Goal: Task Accomplishment & Management: Manage account settings

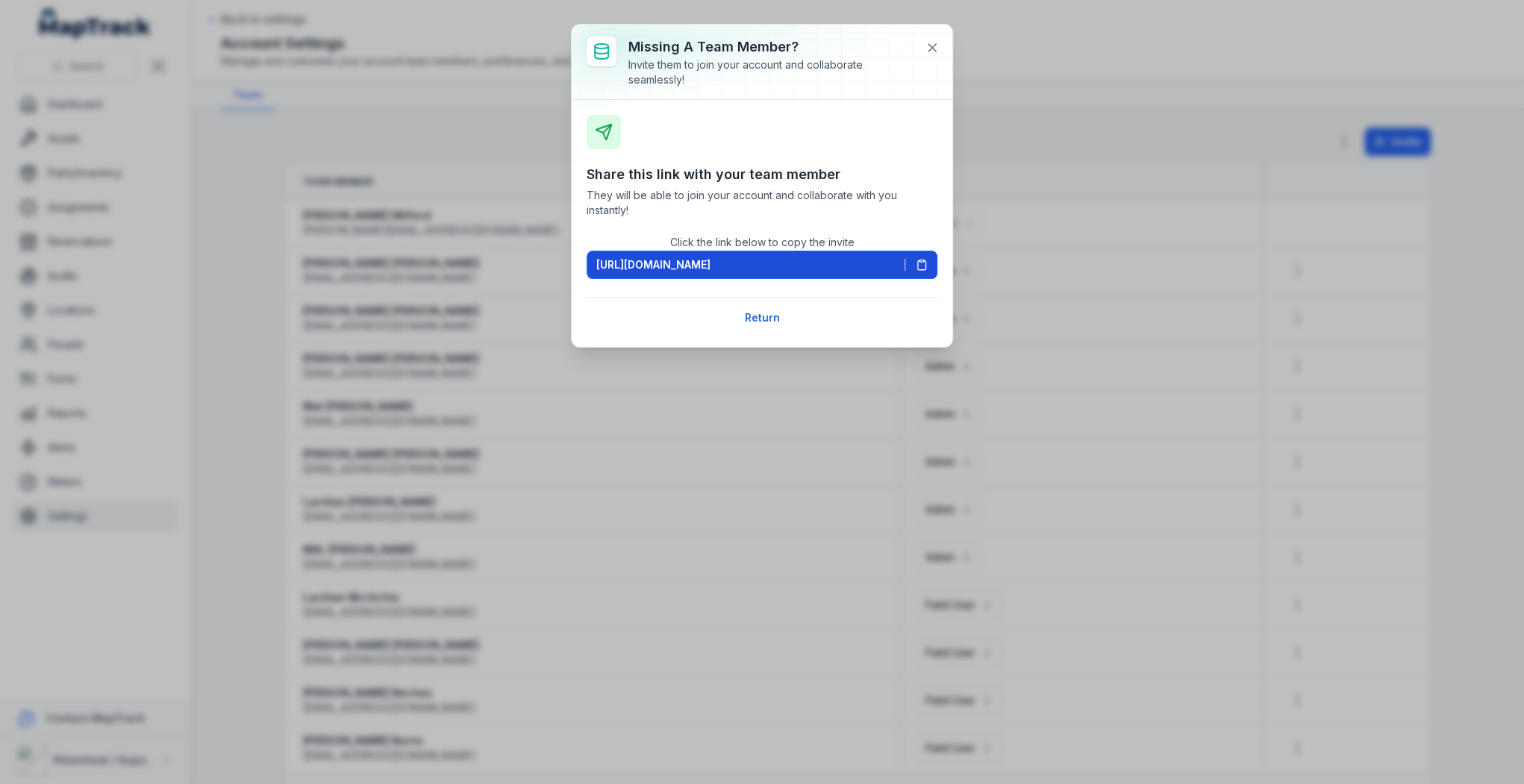
click at [923, 264] on icon at bounding box center [921, 265] width 12 height 12
click at [929, 44] on icon at bounding box center [932, 47] width 7 height 7
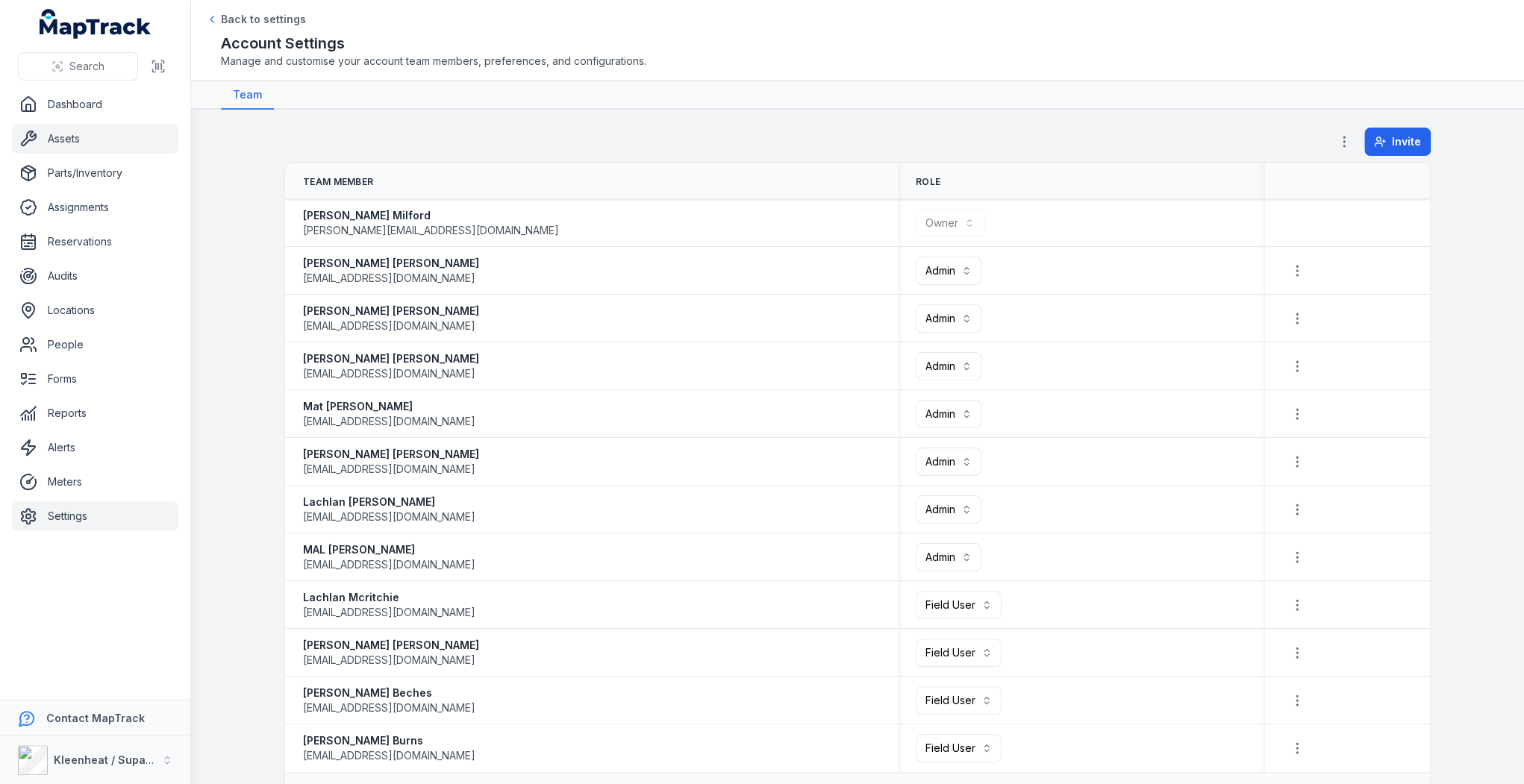
click at [63, 138] on link "Assets" at bounding box center [96, 139] width 167 height 30
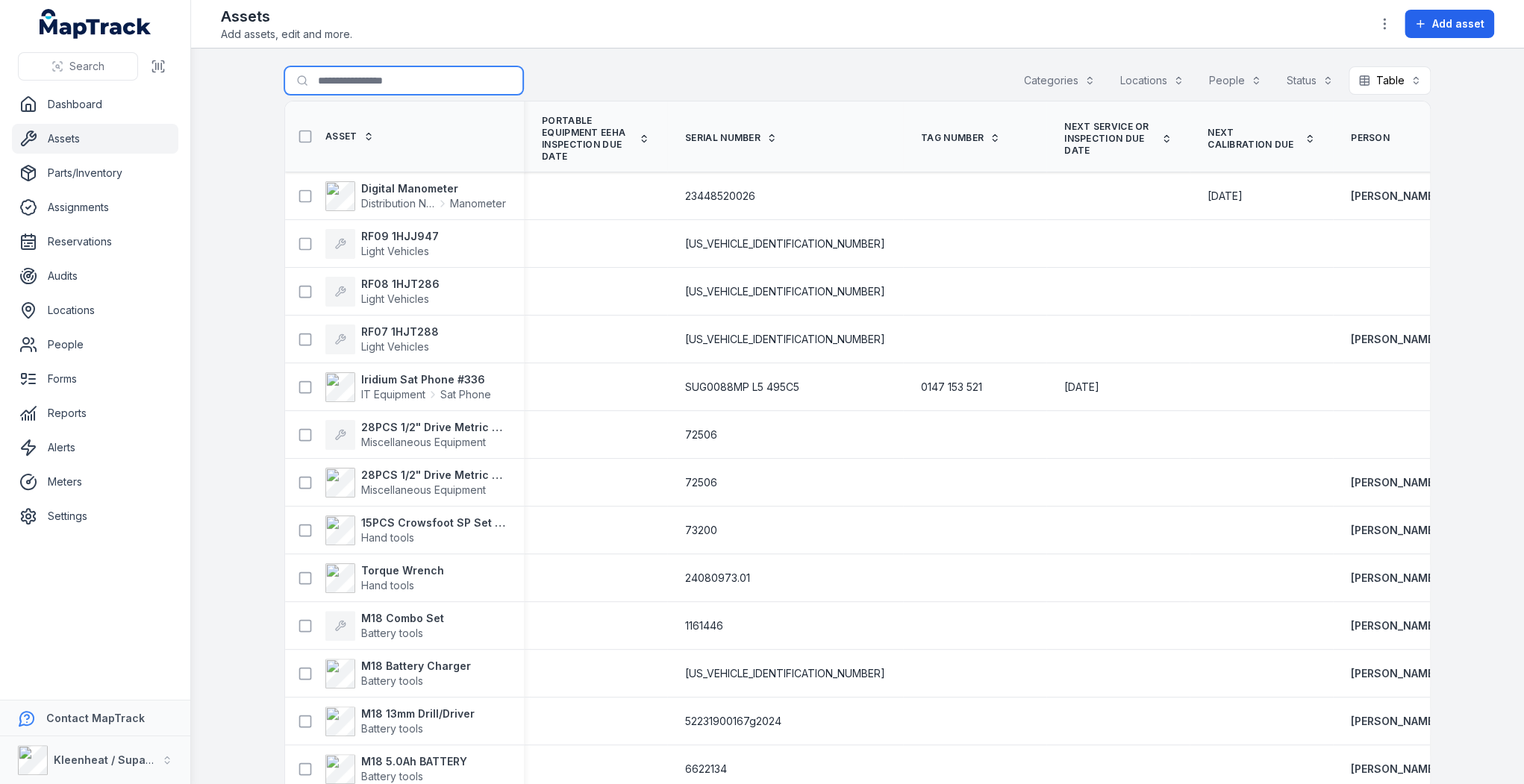
click at [331, 85] on input "Search for assets" at bounding box center [404, 80] width 239 height 29
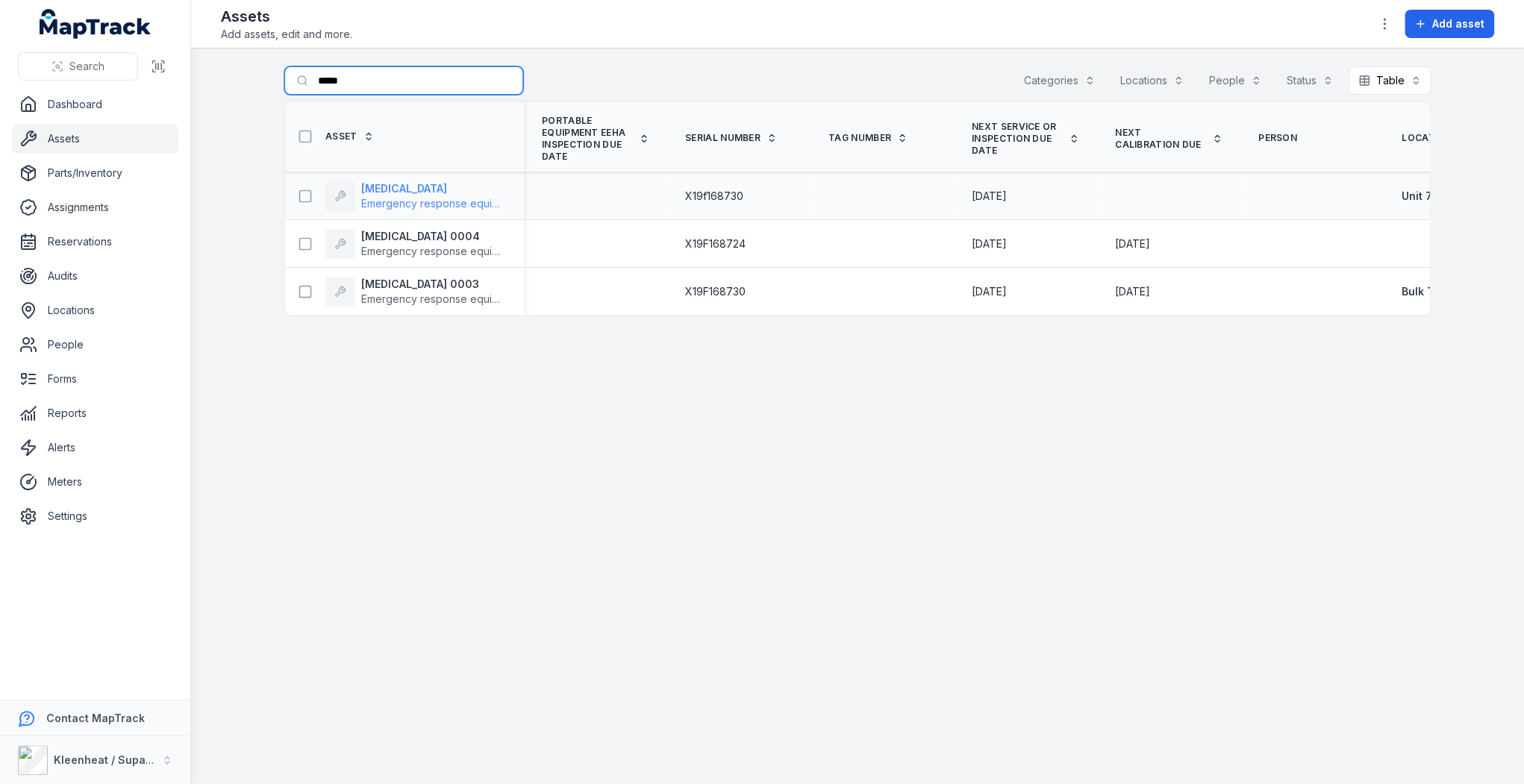
type input "*****"
click at [415, 190] on strong "[MEDICAL_DATA]" at bounding box center [433, 189] width 145 height 15
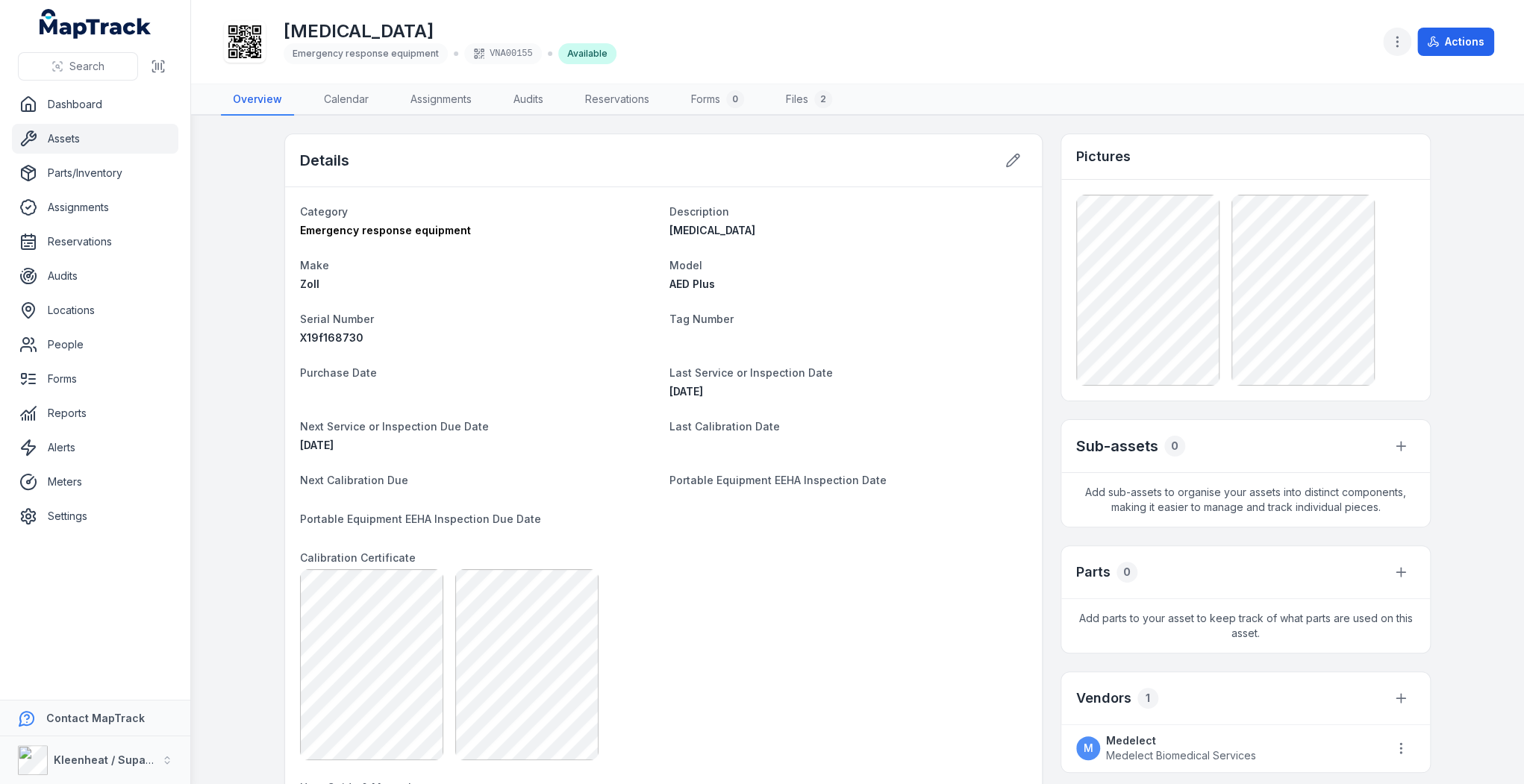
click at [1399, 38] on icon "button" at bounding box center [1397, 42] width 15 height 15
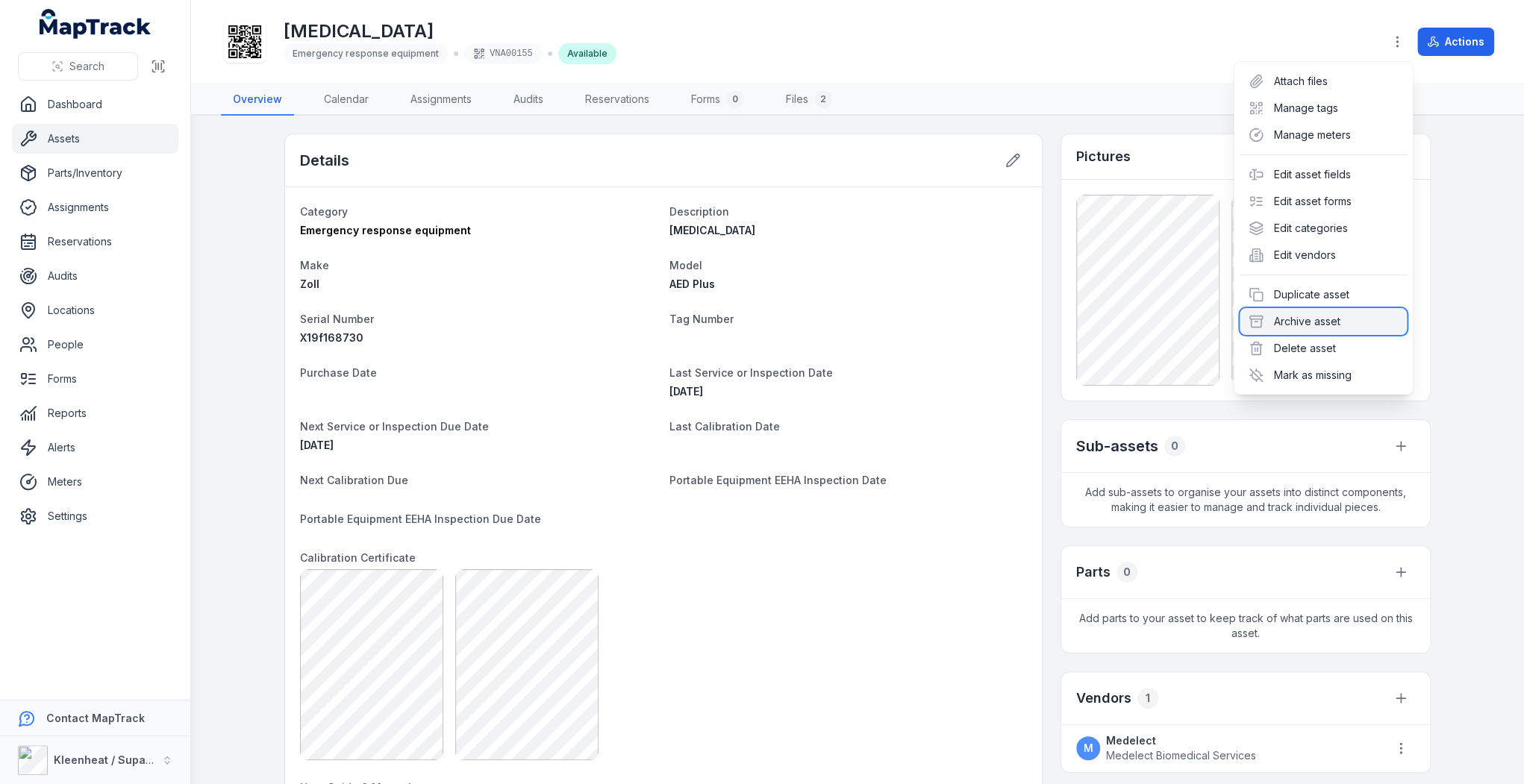
click at [1294, 324] on div "Archive asset" at bounding box center [1323, 321] width 167 height 27
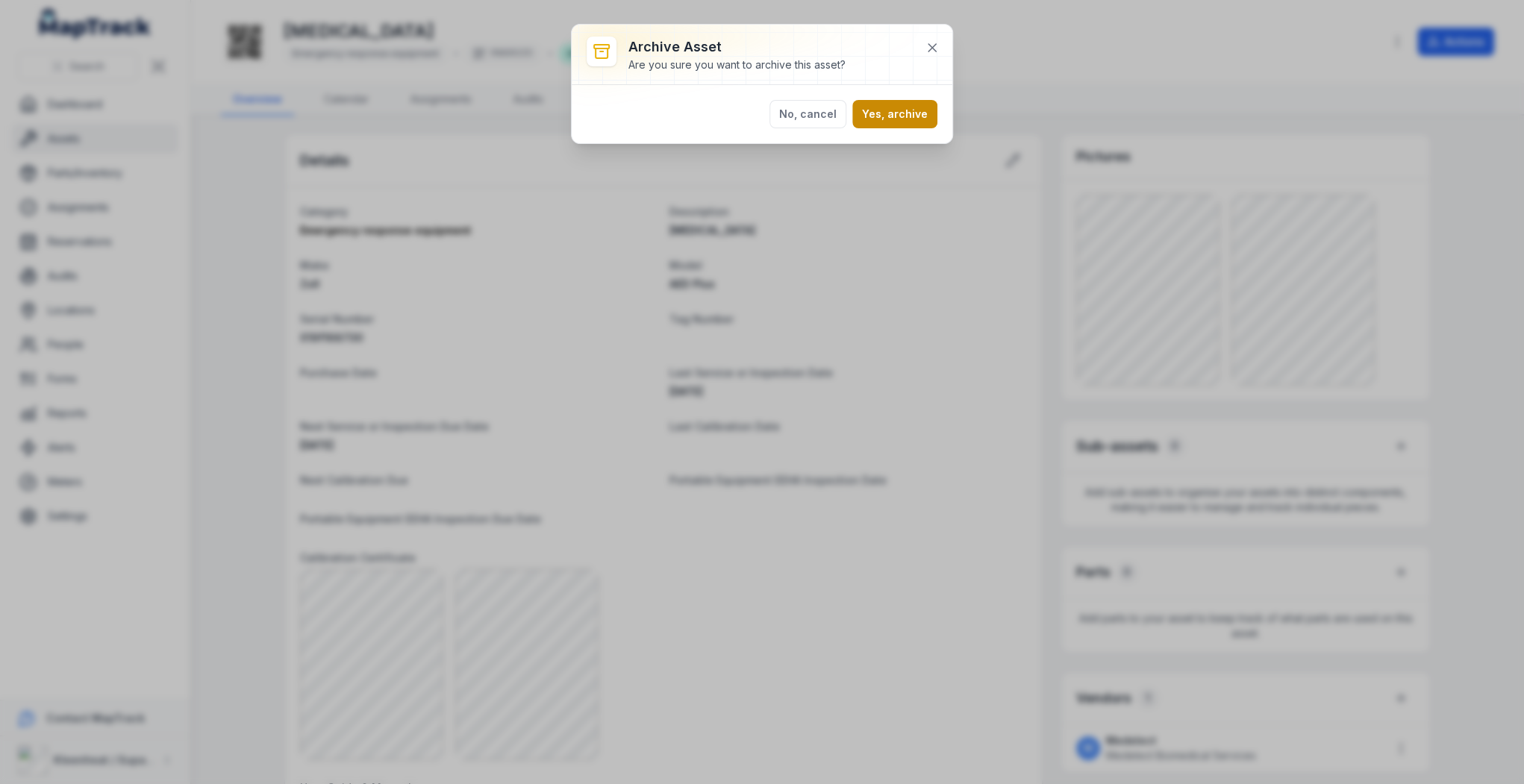
click at [894, 113] on button "Yes, archive" at bounding box center [895, 114] width 85 height 29
